Goal: Check status: Check status

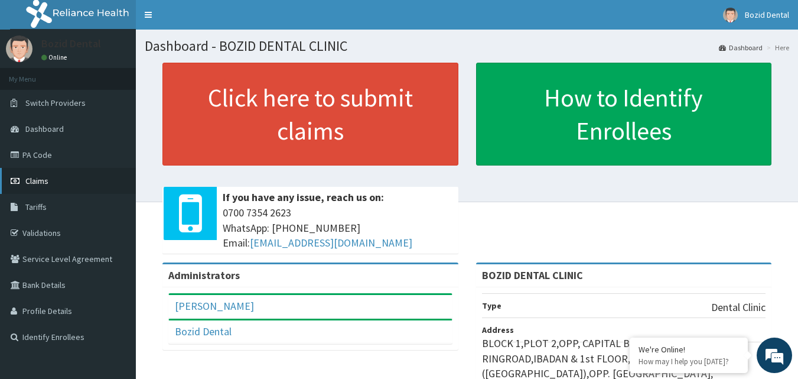
click at [43, 180] on span "Claims" at bounding box center [36, 180] width 23 height 11
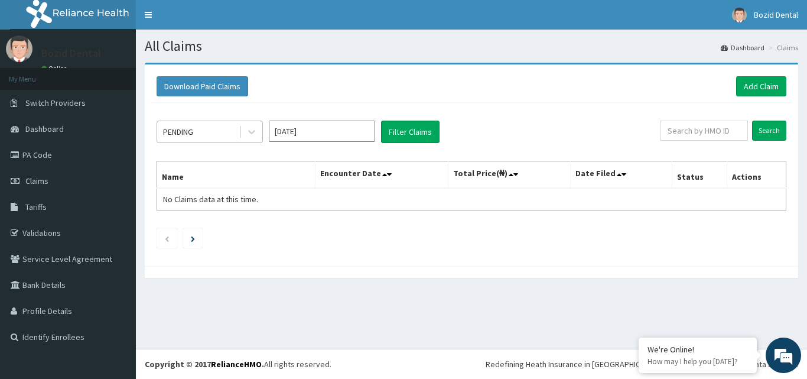
click at [238, 131] on div "PENDING" at bounding box center [198, 131] width 82 height 19
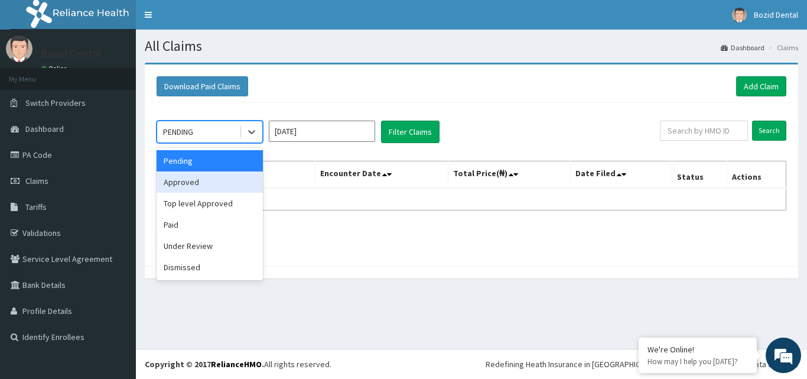
click at [231, 181] on div "Approved" at bounding box center [210, 181] width 106 height 21
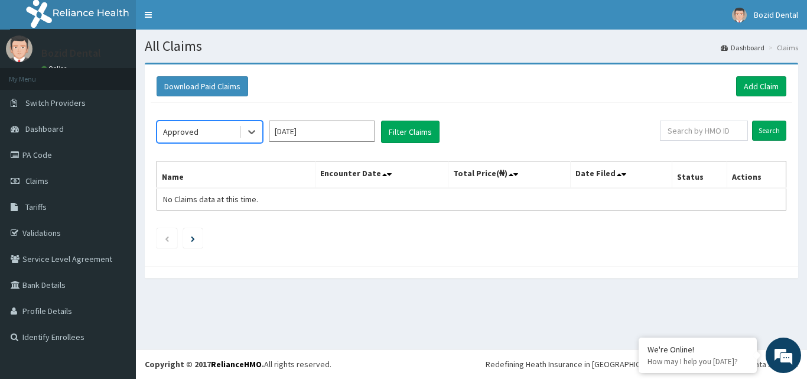
click at [356, 131] on input "[DATE]" at bounding box center [322, 131] width 106 height 21
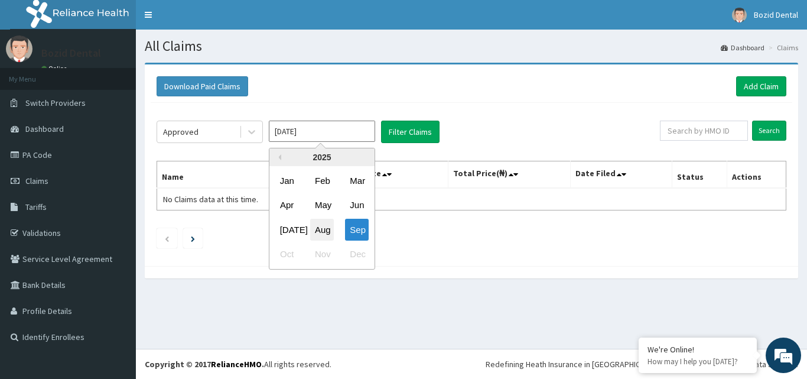
click at [331, 230] on div "Aug" at bounding box center [322, 230] width 24 height 22
type input "[DATE]"
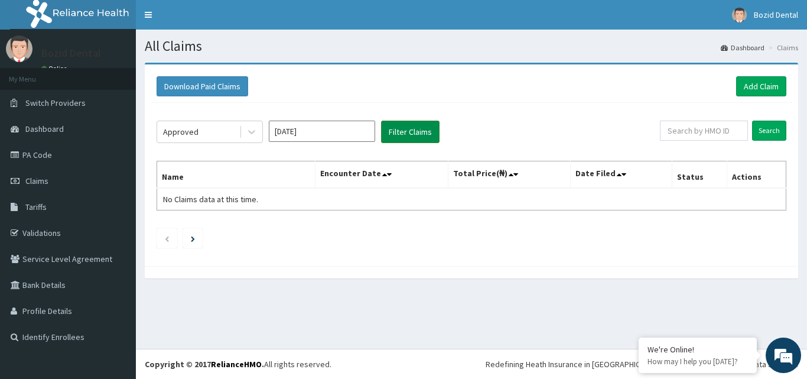
click at [424, 128] on button "Filter Claims" at bounding box center [410, 132] width 58 height 22
click at [410, 129] on button "Filter Claims" at bounding box center [410, 132] width 58 height 22
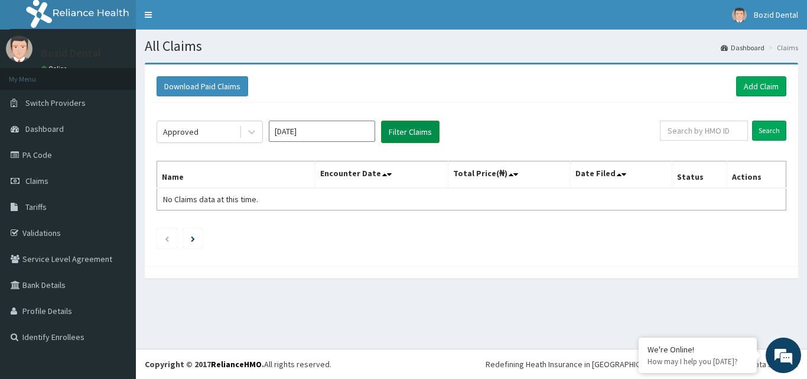
click at [410, 129] on button "Filter Claims" at bounding box center [410, 132] width 58 height 22
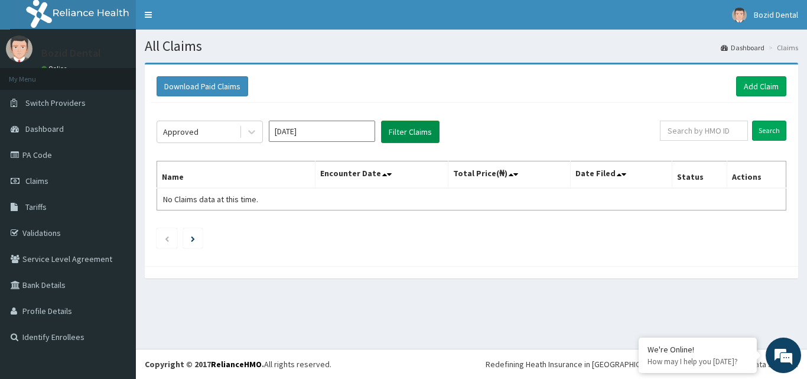
click at [410, 129] on button "Filter Claims" at bounding box center [410, 132] width 58 height 22
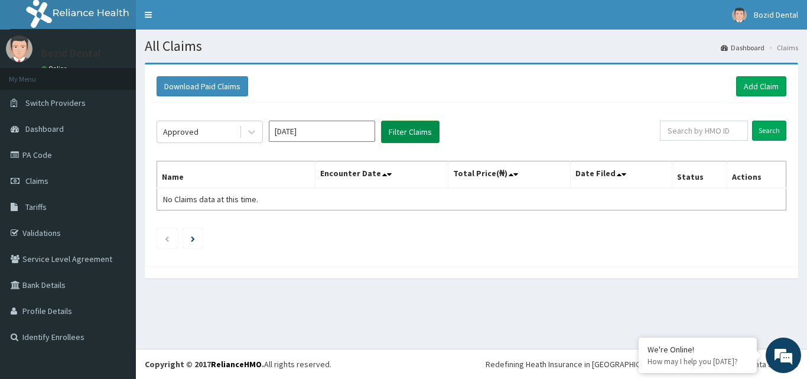
click at [410, 129] on button "Filter Claims" at bounding box center [410, 132] width 58 height 22
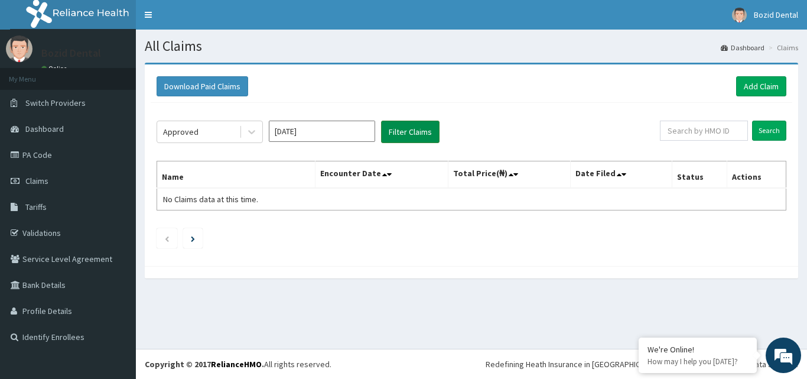
click at [410, 129] on button "Filter Claims" at bounding box center [410, 132] width 58 height 22
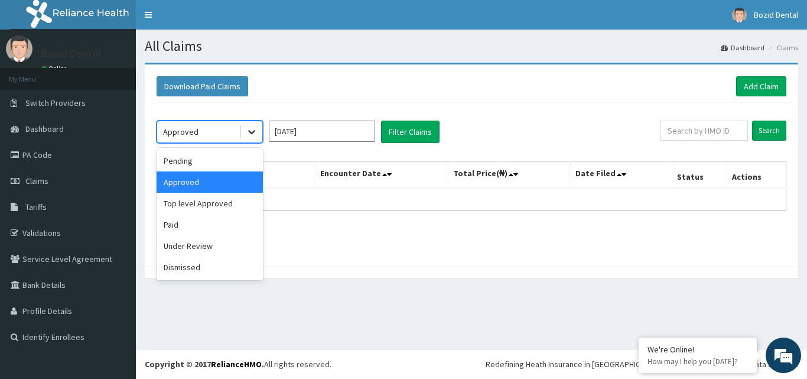
click at [251, 132] on icon at bounding box center [251, 133] width 7 height 4
click at [222, 227] on div "Paid" at bounding box center [210, 224] width 106 height 21
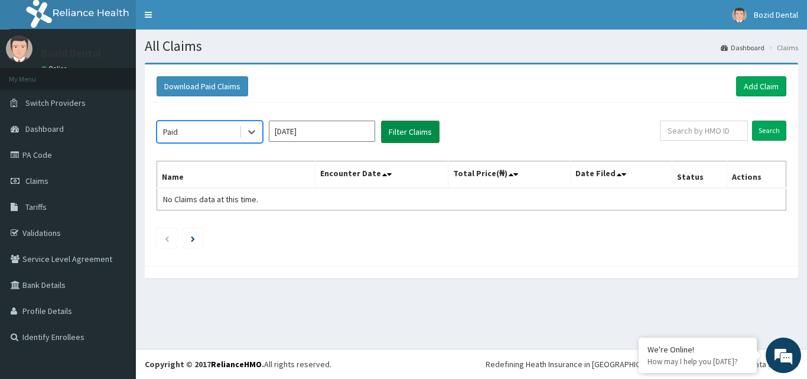
click at [412, 126] on button "Filter Claims" at bounding box center [410, 132] width 58 height 22
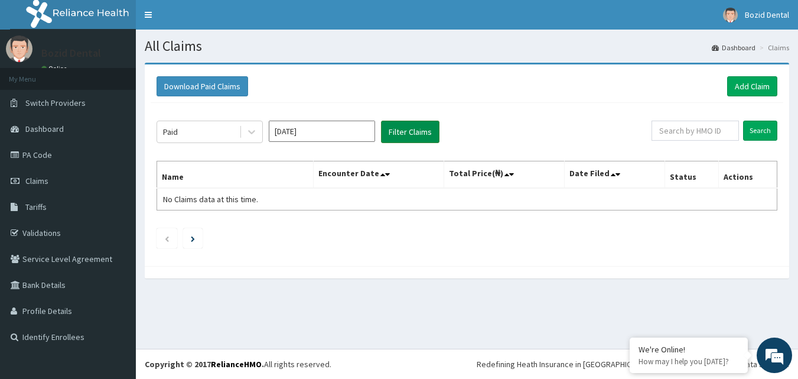
click at [412, 126] on button "Filter Claims" at bounding box center [410, 132] width 58 height 22
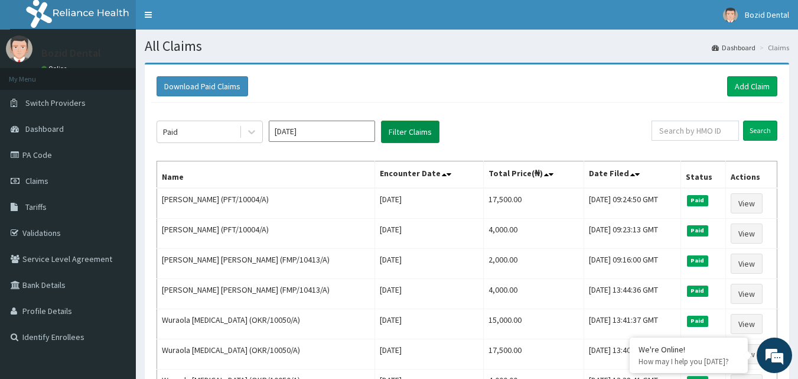
click at [412, 126] on button "Filter Claims" at bounding box center [410, 132] width 58 height 22
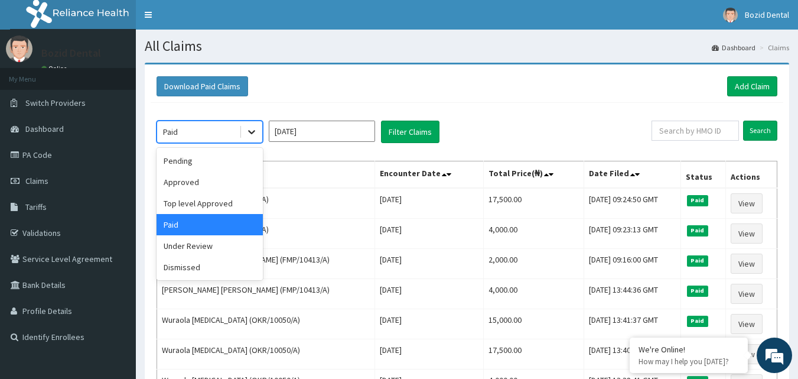
click at [255, 135] on icon at bounding box center [252, 132] width 12 height 12
click at [240, 157] on div "Pending" at bounding box center [210, 160] width 106 height 21
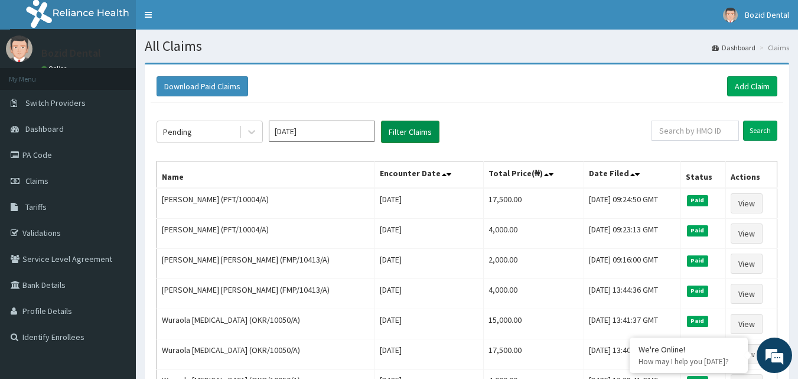
click at [424, 129] on button "Filter Claims" at bounding box center [410, 132] width 58 height 22
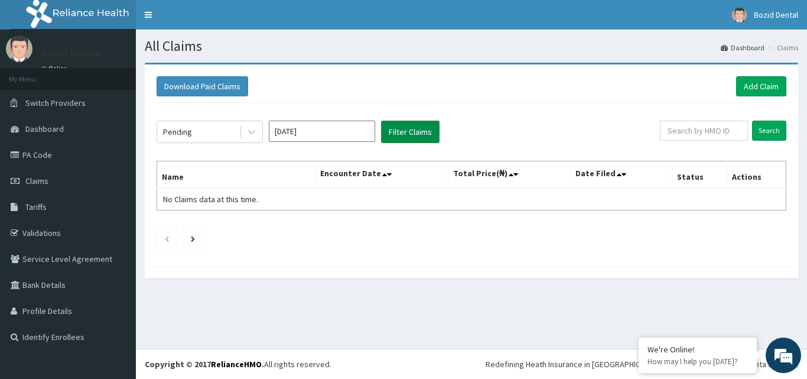
click at [424, 129] on button "Filter Claims" at bounding box center [410, 132] width 58 height 22
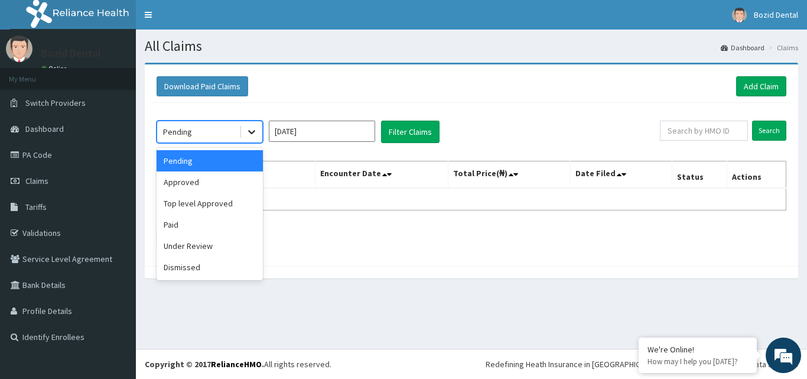
click at [252, 130] on icon at bounding box center [252, 132] width 12 height 12
click at [217, 246] on div "Under Review" at bounding box center [210, 245] width 106 height 21
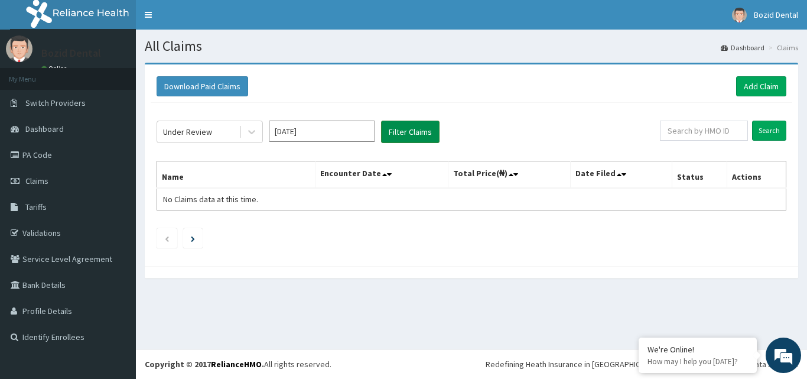
click at [414, 125] on button "Filter Claims" at bounding box center [410, 132] width 58 height 22
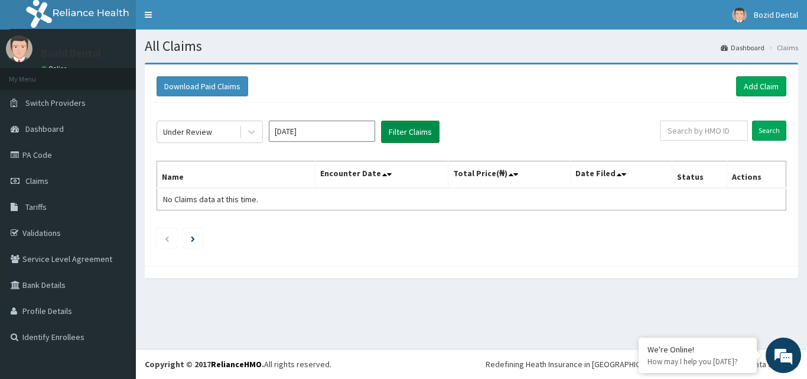
click at [414, 125] on button "Filter Claims" at bounding box center [410, 132] width 58 height 22
